Goal: Navigation & Orientation: Go to known website

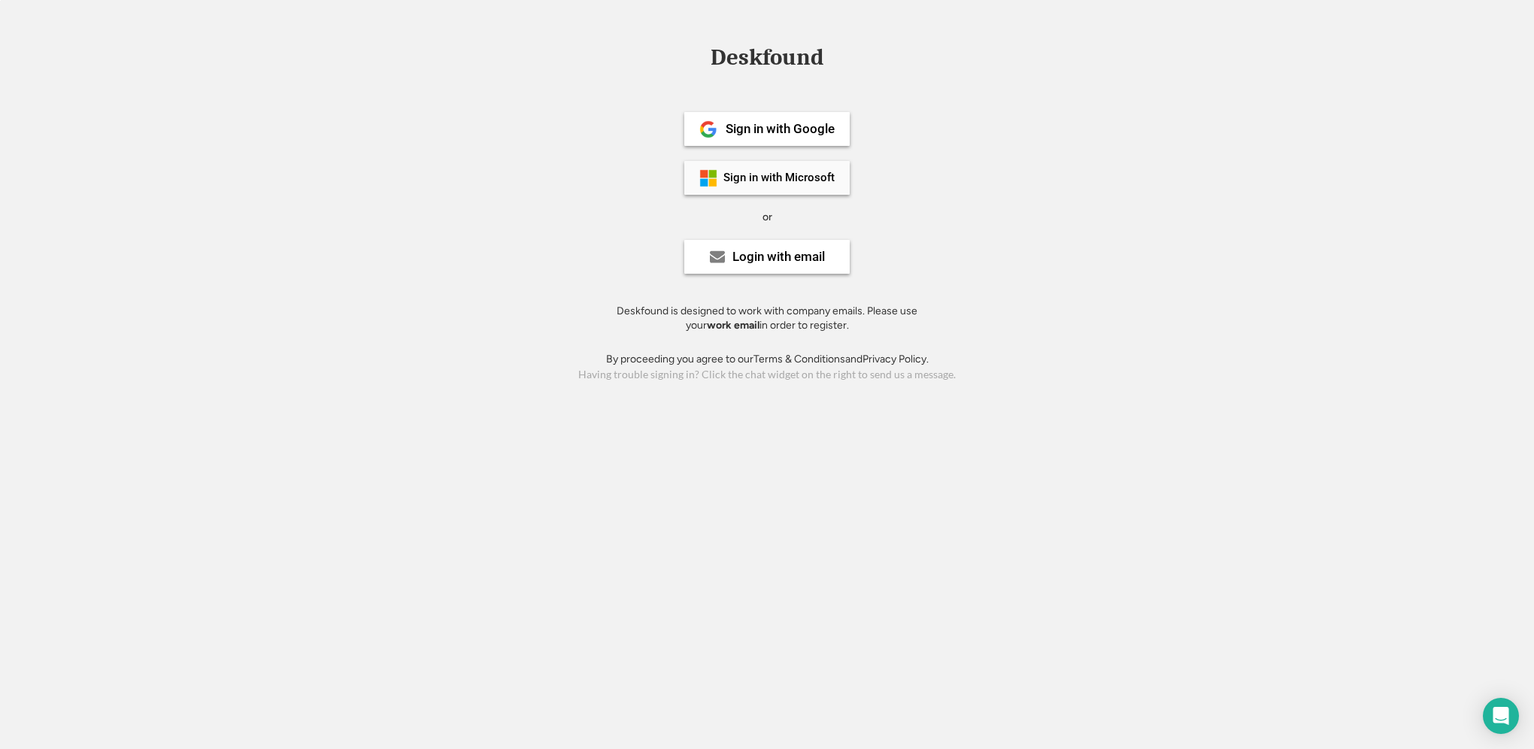
click at [735, 172] on div "Sign in with Microsoft" at bounding box center [778, 177] width 111 height 11
click at [769, 177] on div "Sign in with Microsoft" at bounding box center [778, 177] width 111 height 11
click at [782, 174] on div "Sign in with Microsoft" at bounding box center [778, 177] width 111 height 11
click at [818, 167] on div "Sign in with Microsoft" at bounding box center [766, 178] width 165 height 34
click at [770, 265] on div "Login with email" at bounding box center [766, 257] width 165 height 34
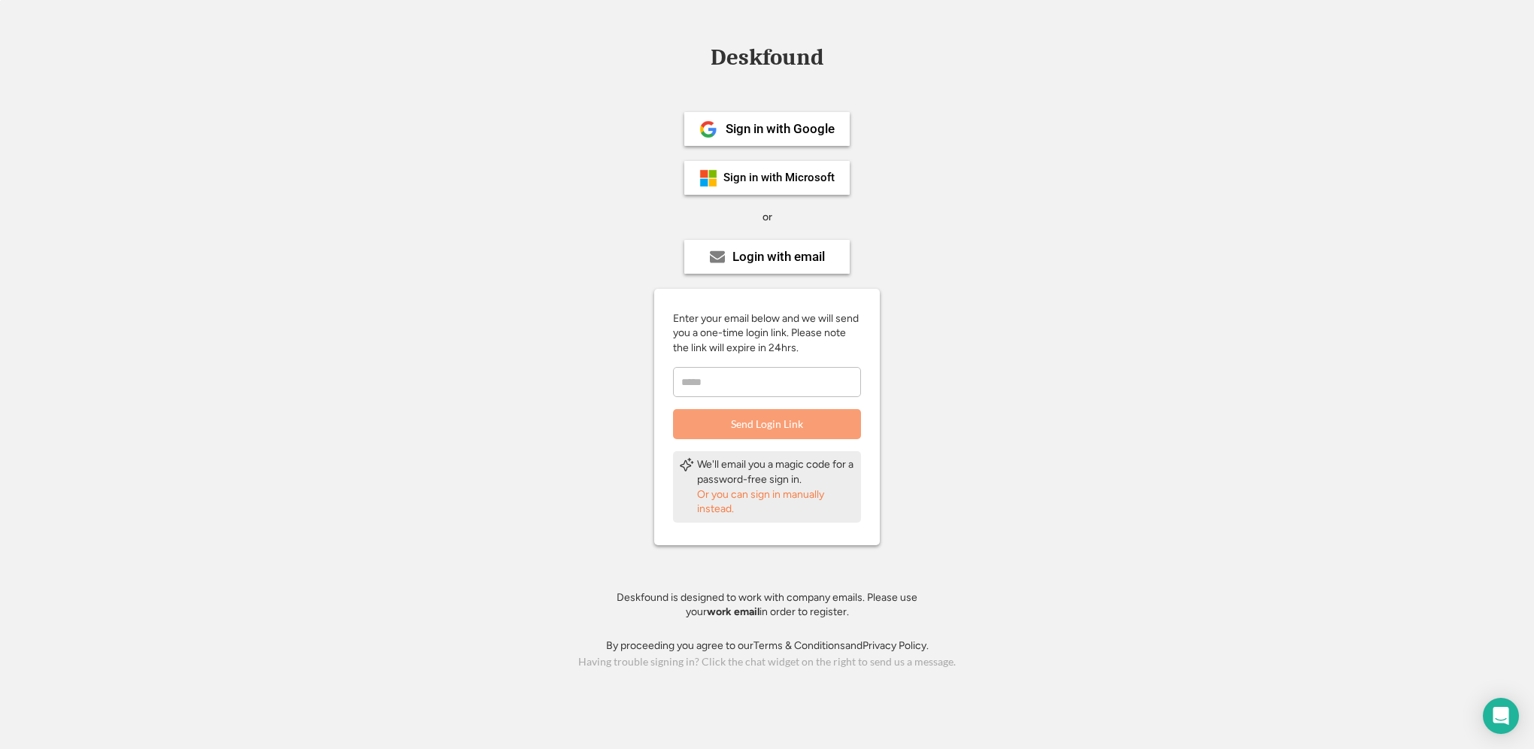
click at [761, 384] on input "email" at bounding box center [767, 382] width 188 height 30
type input "**********"
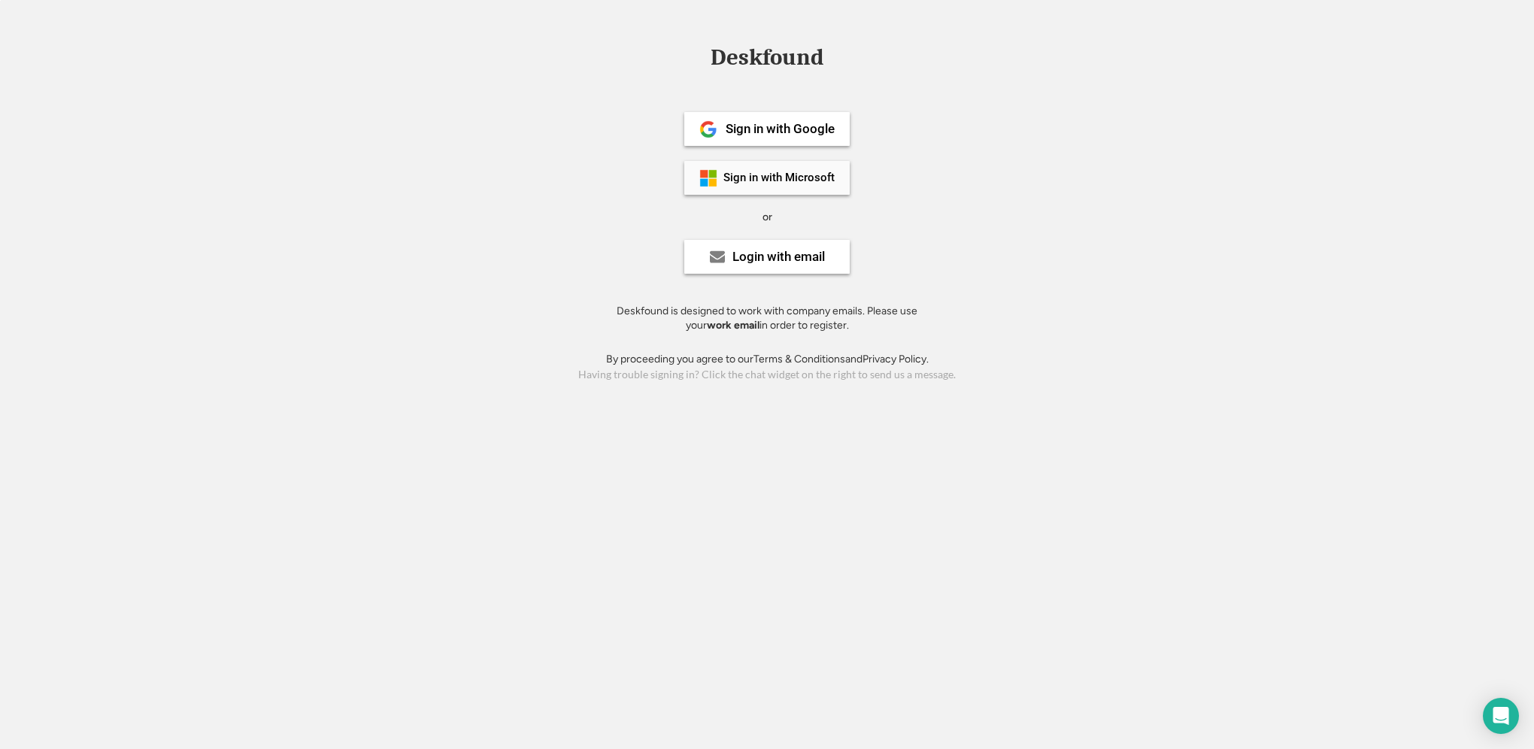
click at [801, 180] on div "Sign in with Microsoft" at bounding box center [778, 177] width 111 height 11
